Goal: Information Seeking & Learning: Learn about a topic

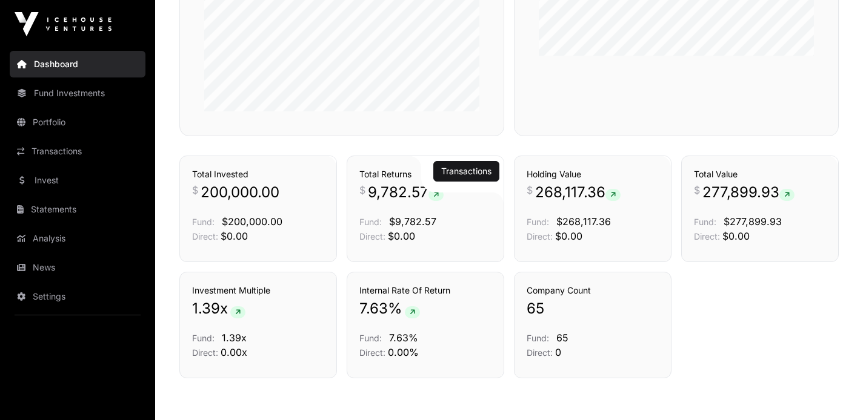
scroll to position [787, 0]
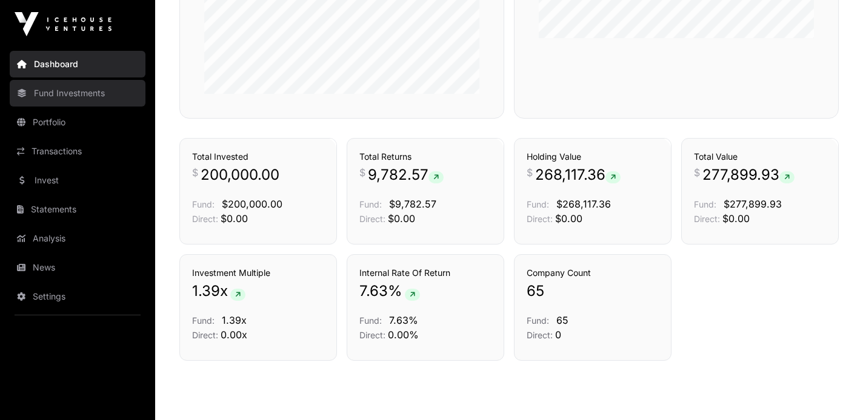
click at [67, 95] on link "Fund Investments" at bounding box center [78, 93] width 136 height 27
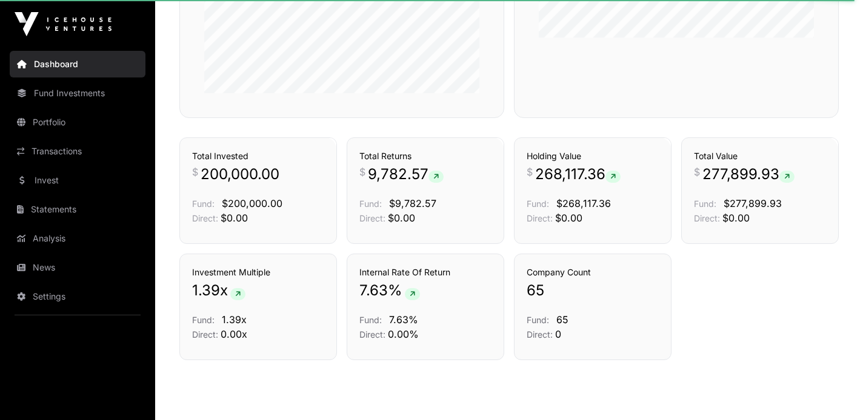
scroll to position [769, 0]
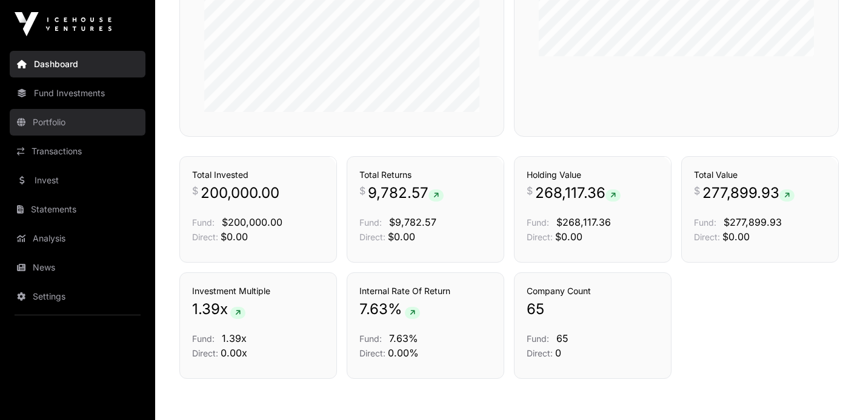
click at [51, 121] on link "Portfolio" at bounding box center [78, 122] width 136 height 27
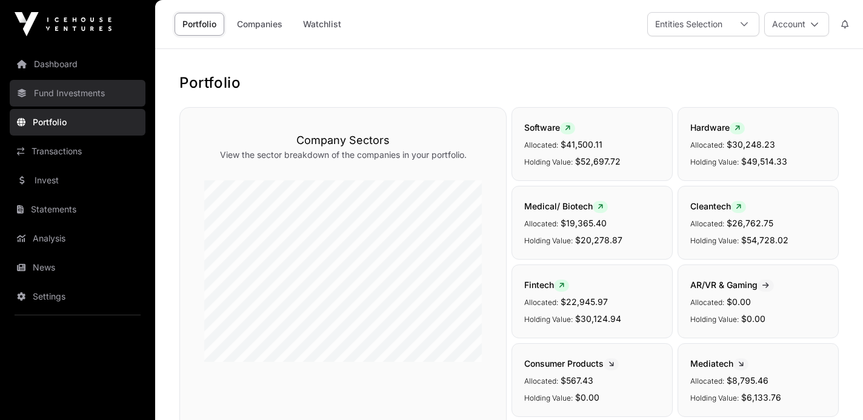
click at [47, 92] on link "Fund Investments" at bounding box center [78, 93] width 136 height 27
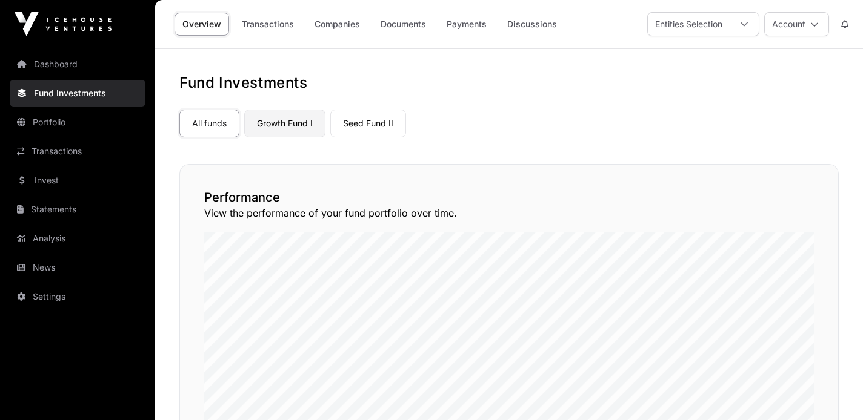
click at [297, 125] on link "Growth Fund I" at bounding box center [284, 124] width 81 height 28
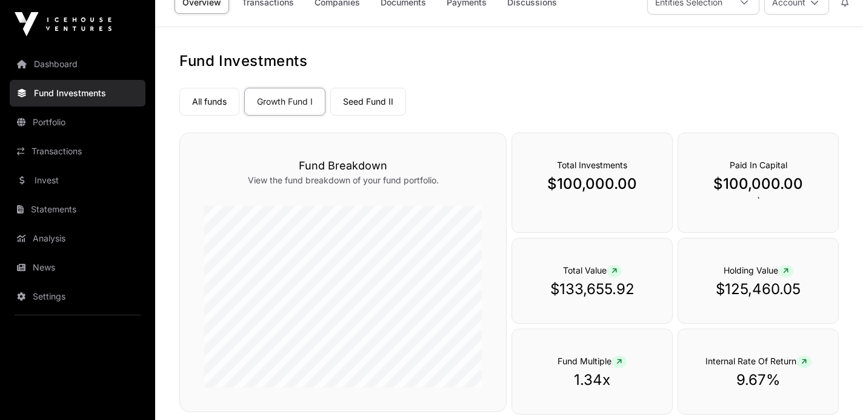
scroll to position [61, 0]
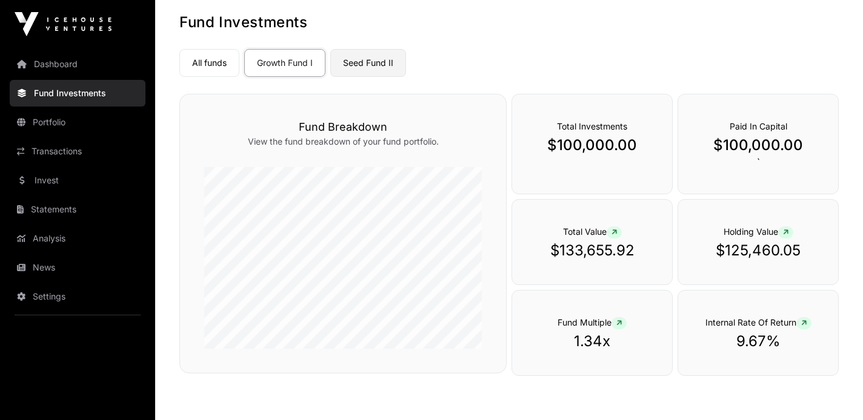
click at [359, 62] on link "Seed Fund II" at bounding box center [368, 63] width 76 height 28
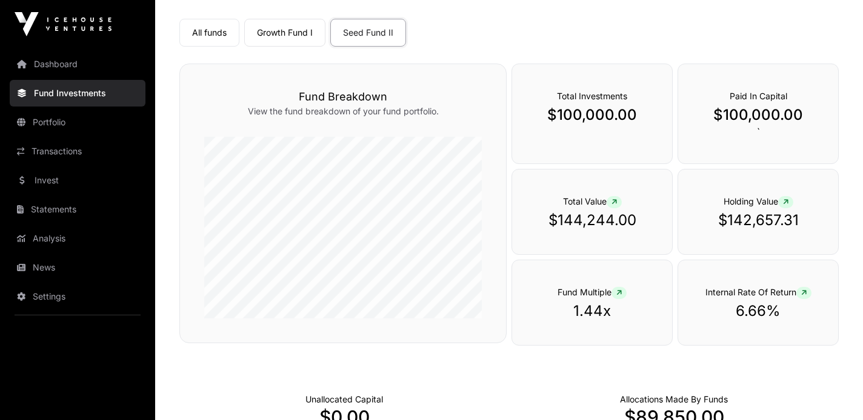
scroll to position [121, 0]
